Goal: Information Seeking & Learning: Learn about a topic

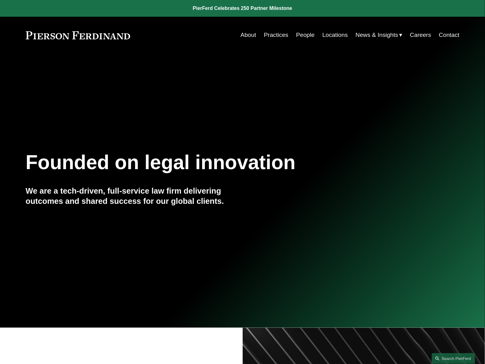
click at [305, 35] on link "People" at bounding box center [306, 35] width 19 height 12
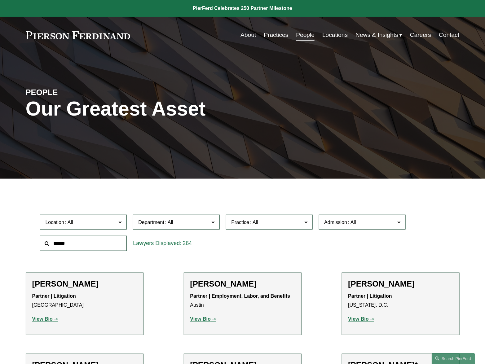
click at [94, 244] on input "text" at bounding box center [83, 243] width 87 height 15
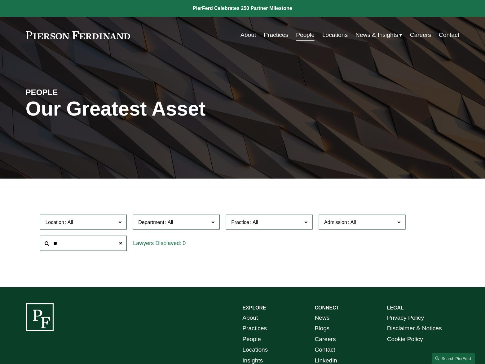
type input "*"
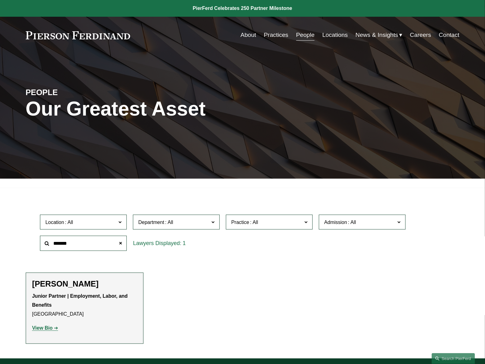
type input "*******"
click at [42, 326] on strong "View Bio" at bounding box center [42, 328] width 20 height 5
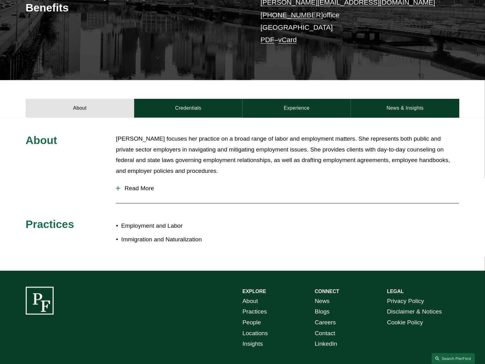
scroll to position [138, 0]
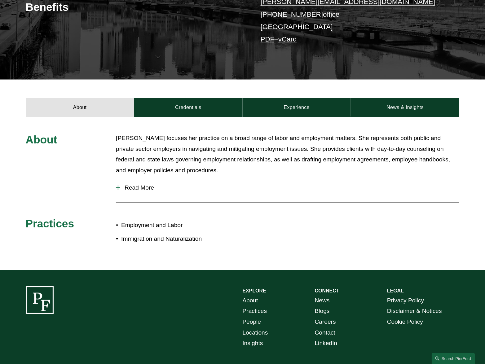
click at [116, 190] on div "About Allison Bustin focuses her practice on a broad range of labor and employm…" at bounding box center [242, 193] width 485 height 121
click at [118, 190] on div at bounding box center [118, 188] width 1 height 4
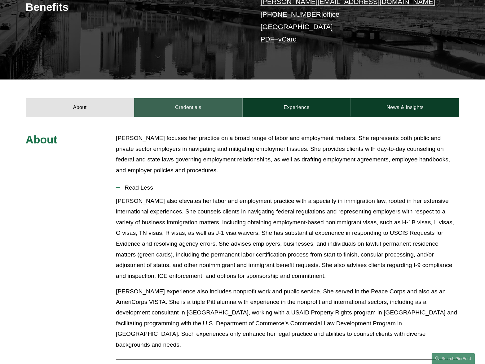
click at [183, 113] on link "Credentials" at bounding box center [188, 107] width 109 height 19
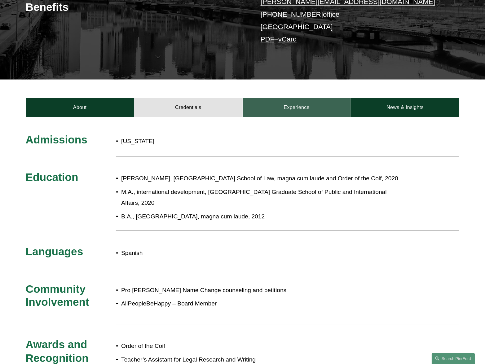
click at [297, 109] on link "Experience" at bounding box center [297, 107] width 109 height 19
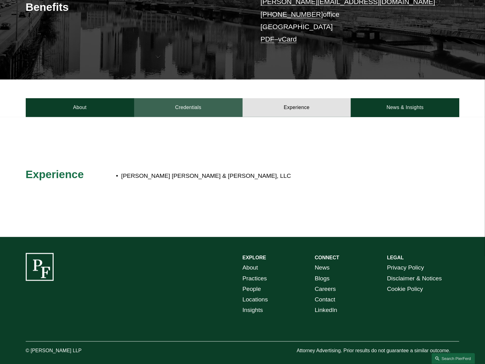
click at [209, 110] on link "Credentials" at bounding box center [188, 107] width 109 height 19
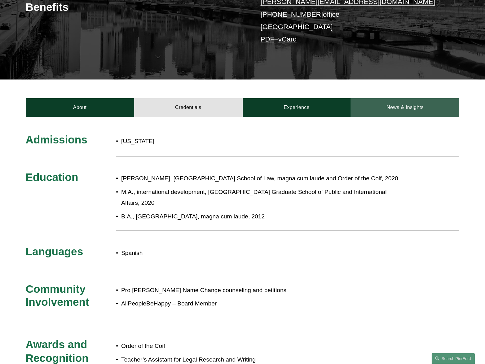
click at [392, 106] on link "News & Insights" at bounding box center [405, 107] width 109 height 19
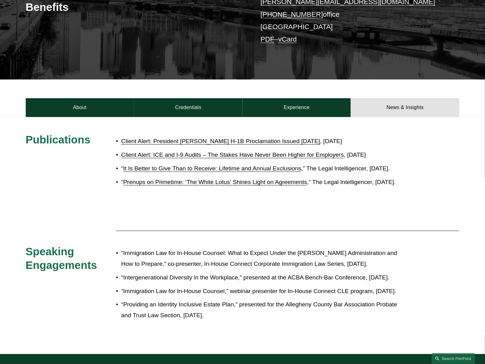
click at [134, 154] on link "Client Alert: ICE and I-9 Audits – The Stakes Have Never Been Higher for Employ…" at bounding box center [232, 155] width 223 height 7
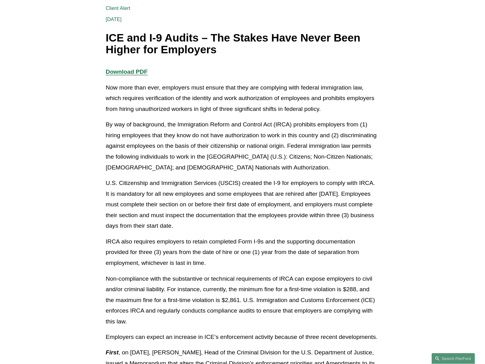
scroll to position [103, 0]
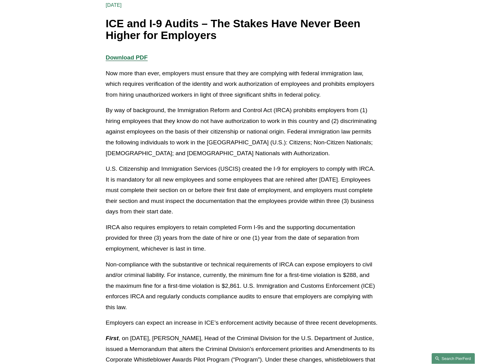
drag, startPoint x: 450, startPoint y: 359, endPoint x: 445, endPoint y: 356, distance: 6.3
click at [450, 359] on link "Search this site" at bounding box center [453, 359] width 43 height 11
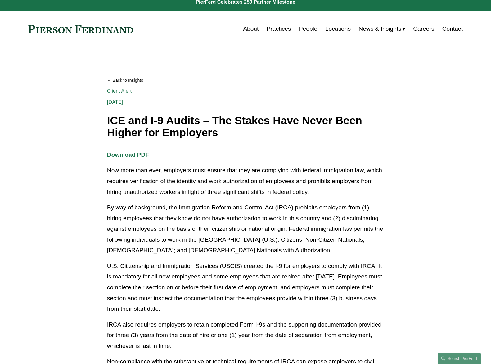
scroll to position [0, 0]
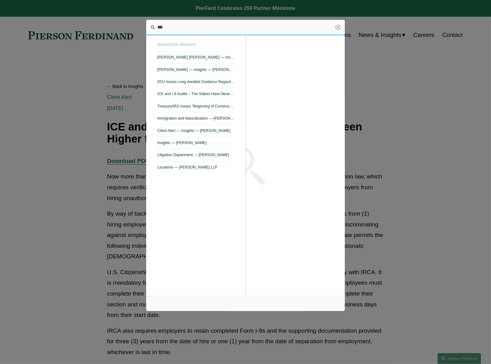
type input "***"
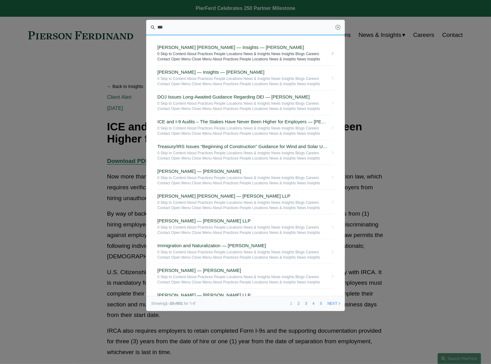
click at [228, 44] on link "Giovanni D. Antonucci Di Cesare — Insights — Pierson Ferdinand LLP 0 Skip to Co…" at bounding box center [245, 53] width 176 height 25
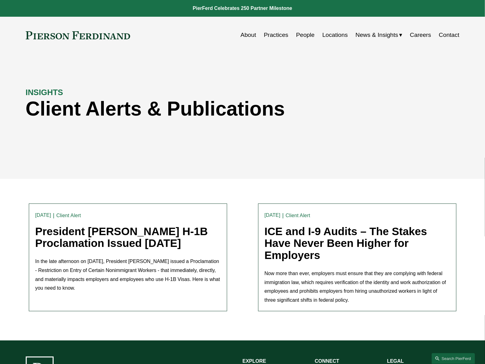
click at [56, 239] on link "President [PERSON_NAME] H-1B Proclamation Issued [DATE]" at bounding box center [121, 238] width 173 height 24
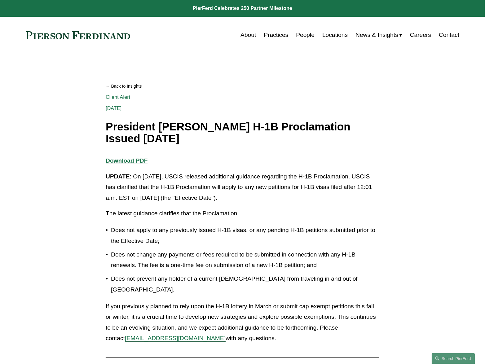
click at [272, 39] on link "Practices" at bounding box center [276, 35] width 25 height 12
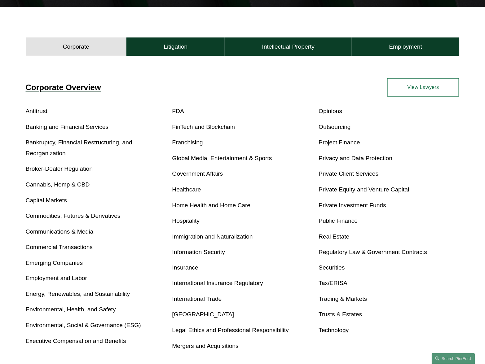
scroll to position [172, 0]
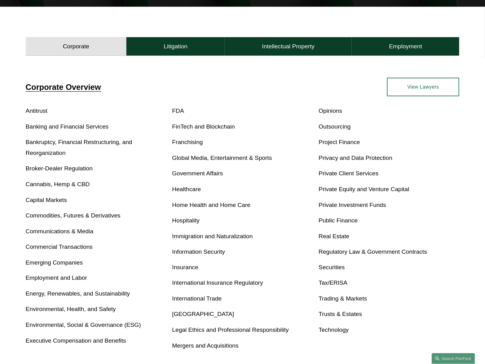
click at [200, 240] on link "Immigration and Naturalization" at bounding box center [212, 236] width 81 height 7
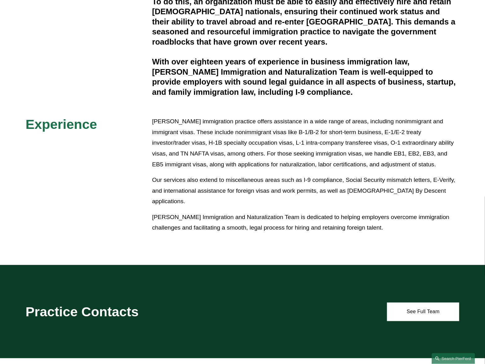
scroll to position [241, 0]
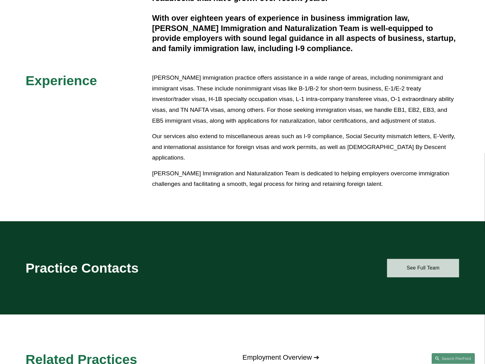
click at [409, 271] on link "See Full Team" at bounding box center [423, 268] width 72 height 19
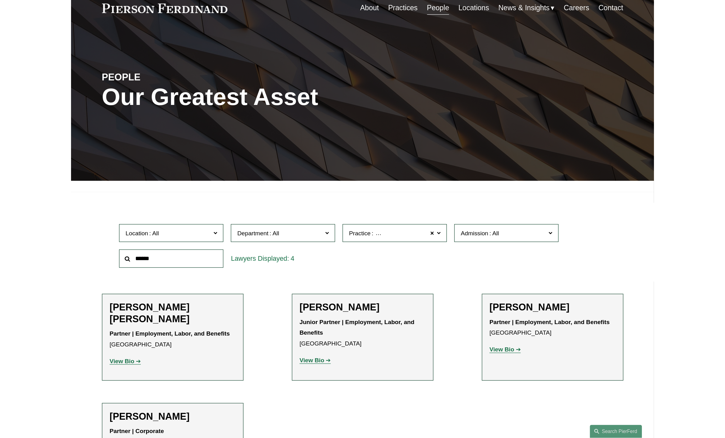
scroll to position [103, 0]
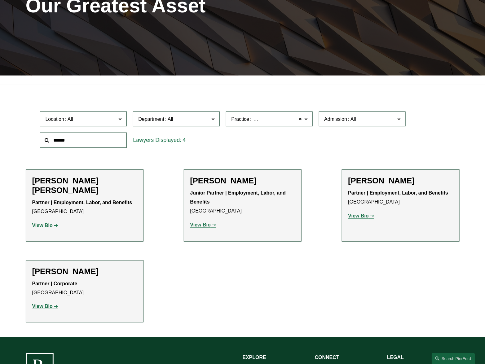
click at [48, 227] on strong "View Bio" at bounding box center [42, 225] width 20 height 5
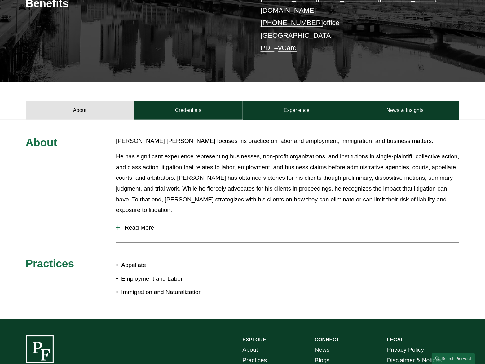
scroll to position [34, 0]
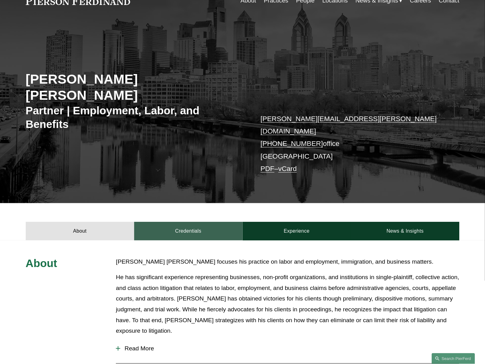
click at [203, 222] on link "Credentials" at bounding box center [188, 231] width 109 height 19
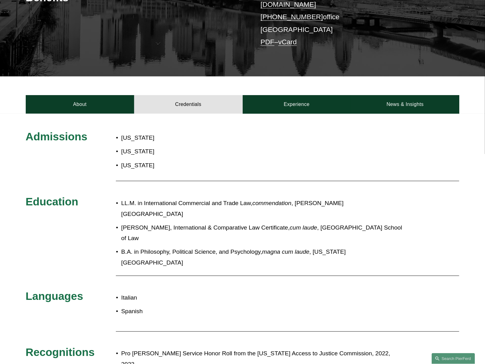
scroll to position [172, 0]
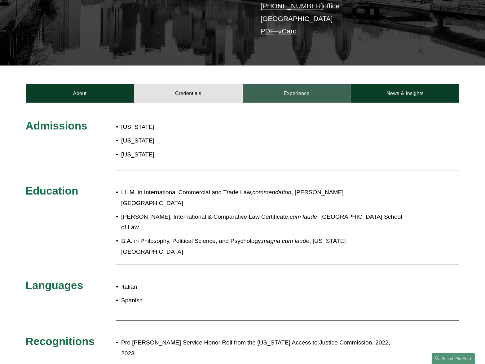
click at [300, 84] on link "Experience" at bounding box center [297, 93] width 109 height 19
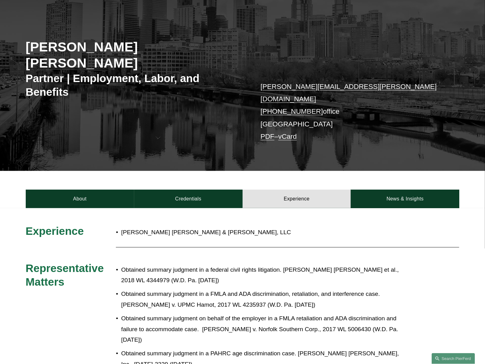
scroll to position [66, 0]
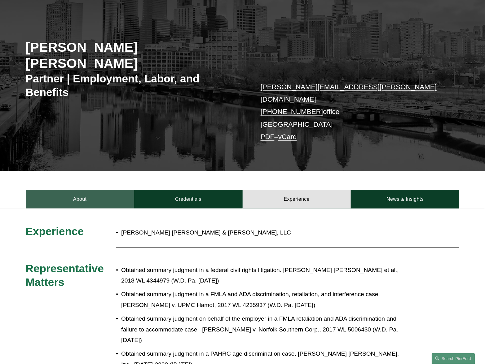
click at [90, 190] on link "About" at bounding box center [80, 199] width 109 height 19
